Goal: Information Seeking & Learning: Learn about a topic

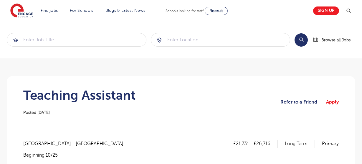
scroll to position [348, 0]
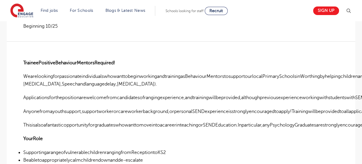
scroll to position [129, 0]
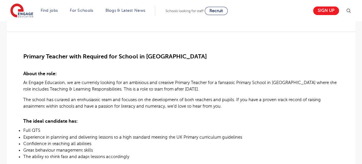
scroll to position [140, 0]
